Goal: Information Seeking & Learning: Learn about a topic

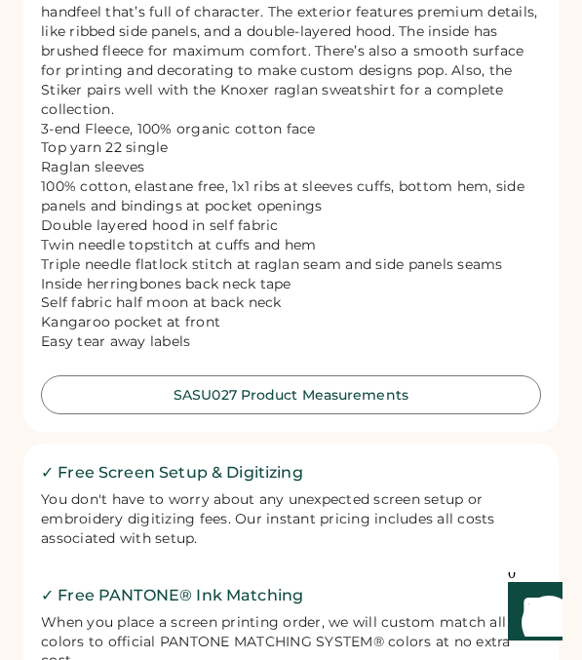
scroll to position [1750, 0]
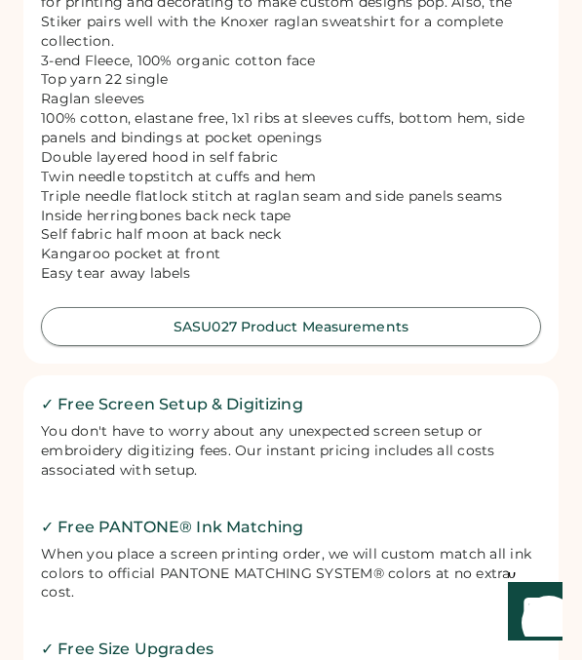
click at [243, 346] on button "SASU027 Product Measurements" at bounding box center [291, 326] width 500 height 39
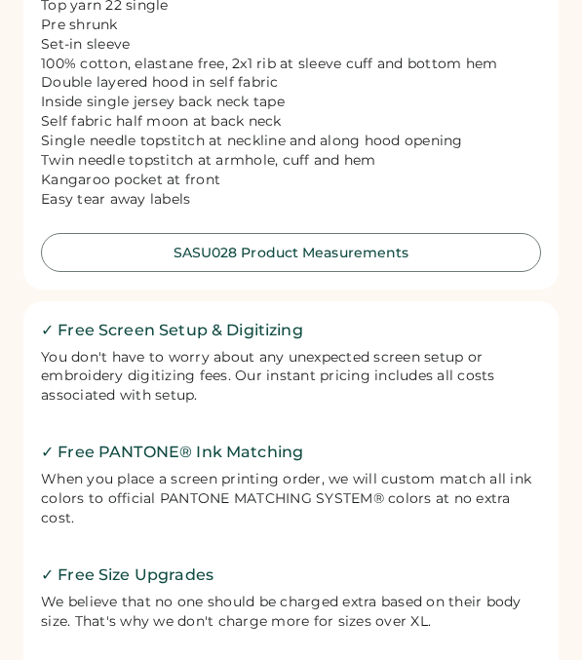
scroll to position [1778, 0]
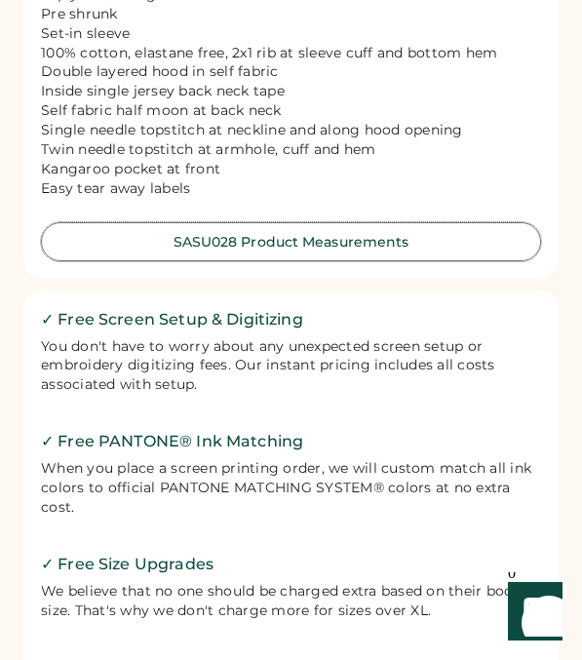
click at [217, 243] on button "SASU028 Product Measurements" at bounding box center [291, 241] width 500 height 39
